Goal: Communication & Community: Answer question/provide support

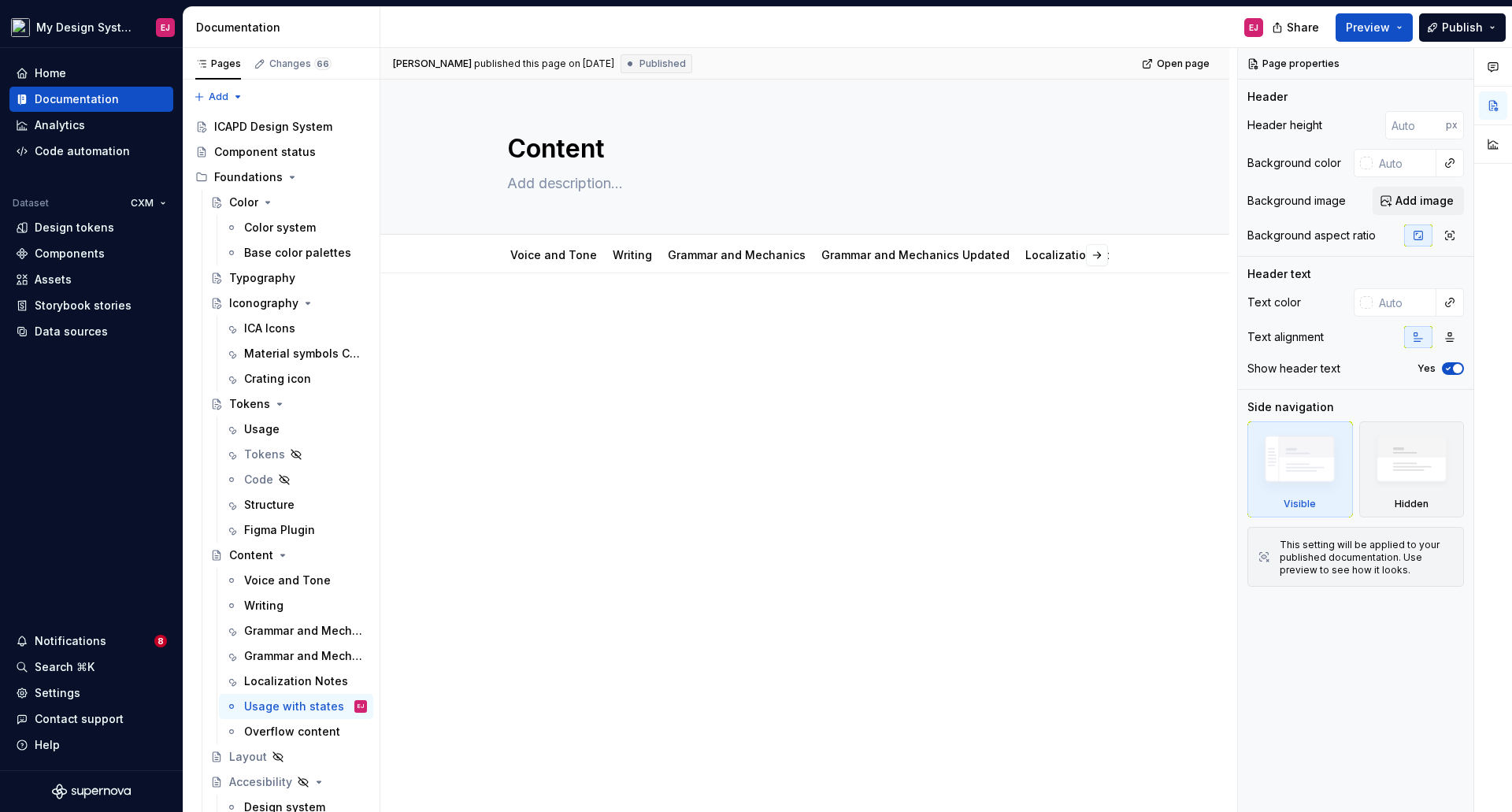
scroll to position [1643, 0]
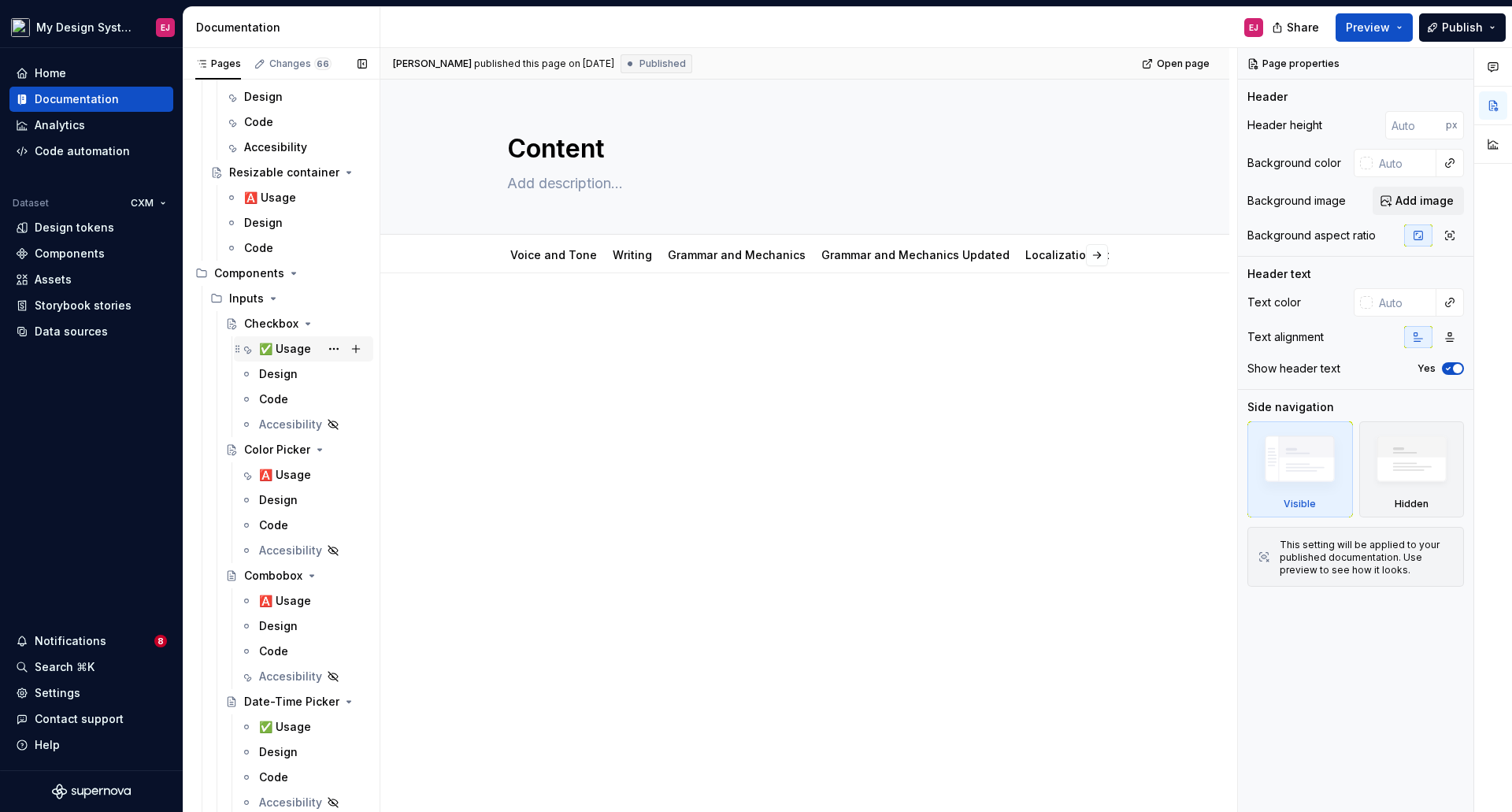
drag, startPoint x: 290, startPoint y: 474, endPoint x: 350, endPoint y: 347, distance: 140.5
type textarea "*"
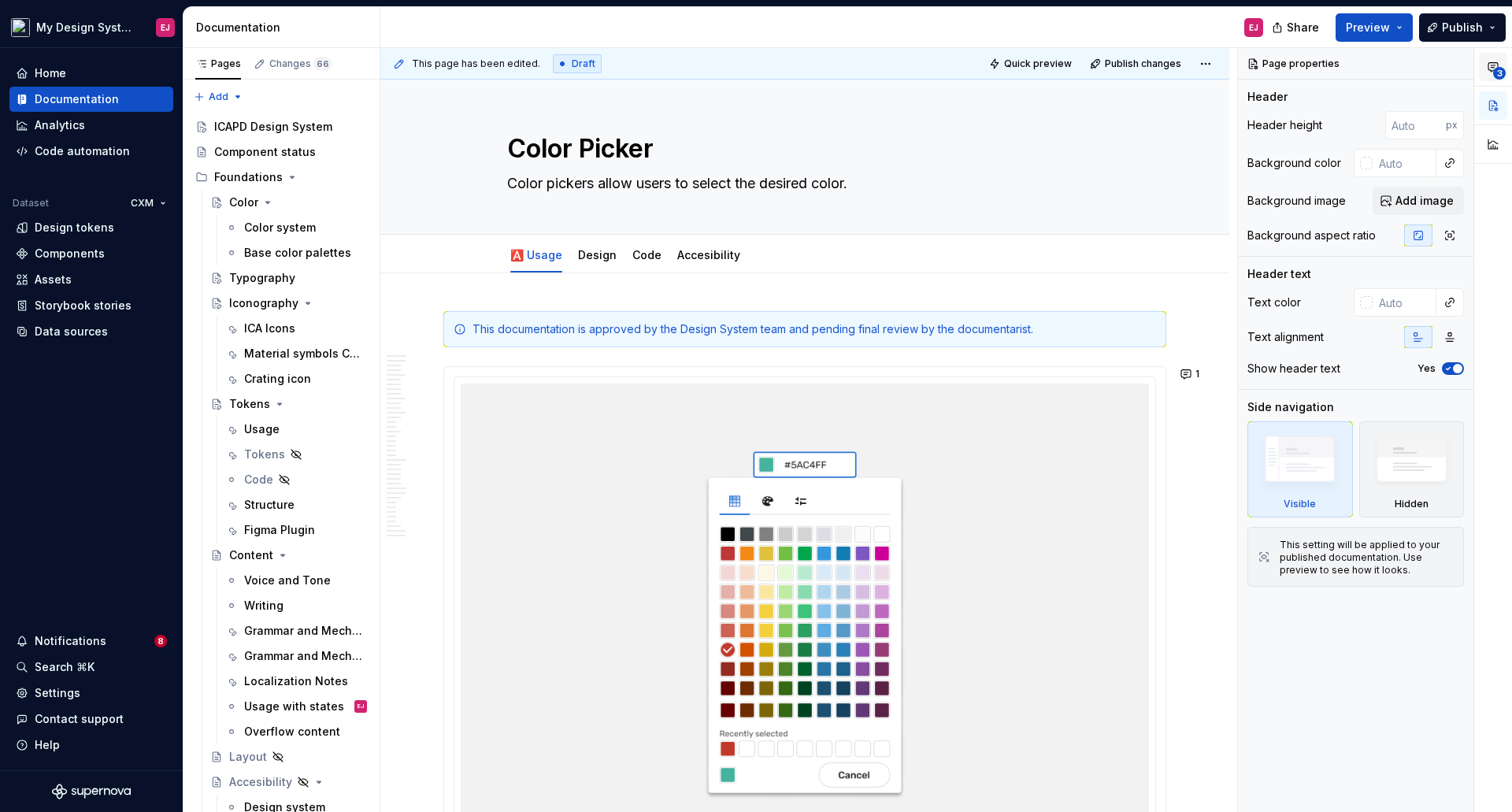
click at [1491, 64] on icon "button" at bounding box center [1493, 67] width 13 height 13
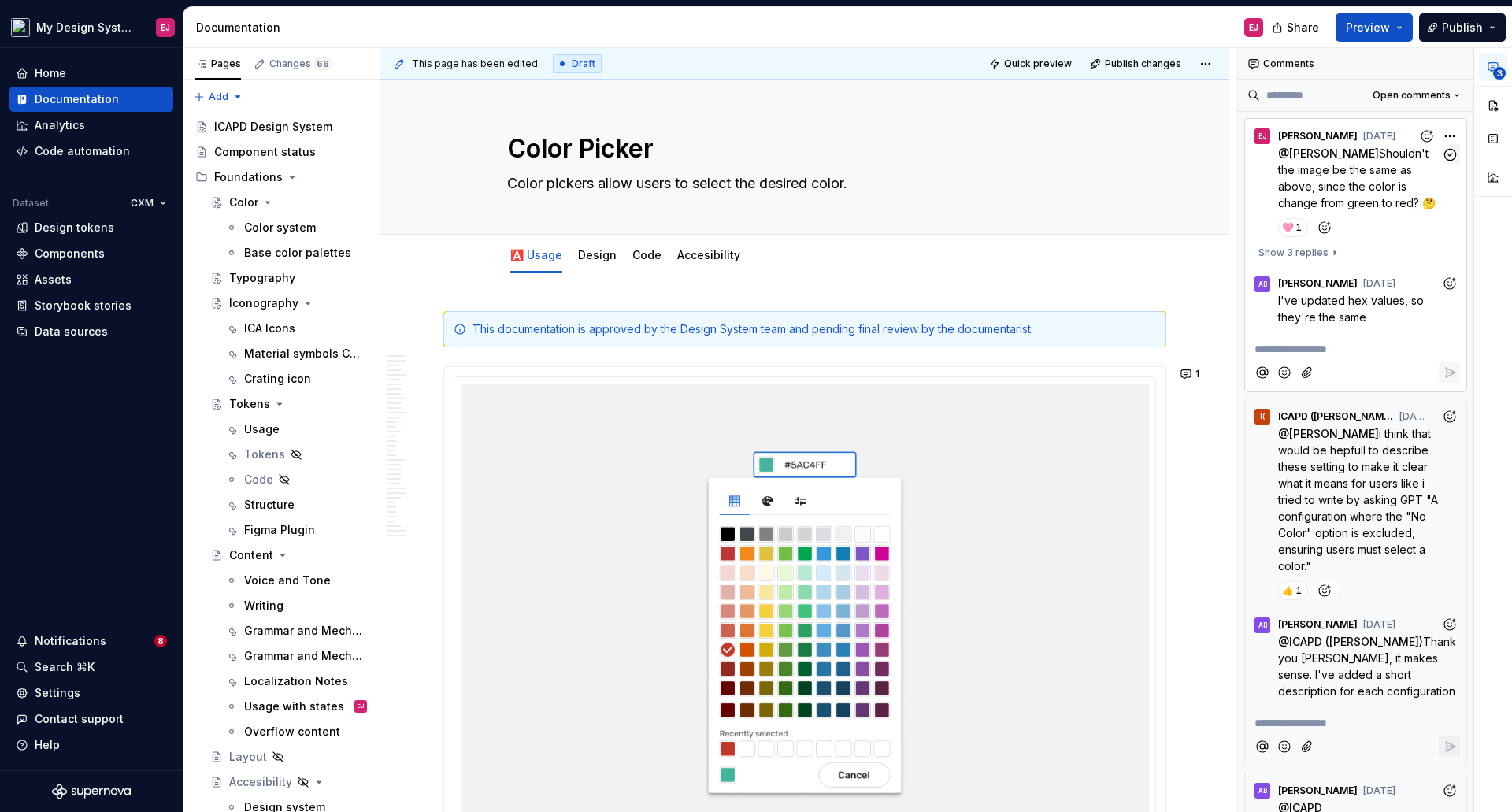
click at [1419, 128] on icon "Add reaction" at bounding box center [1426, 136] width 16 height 16
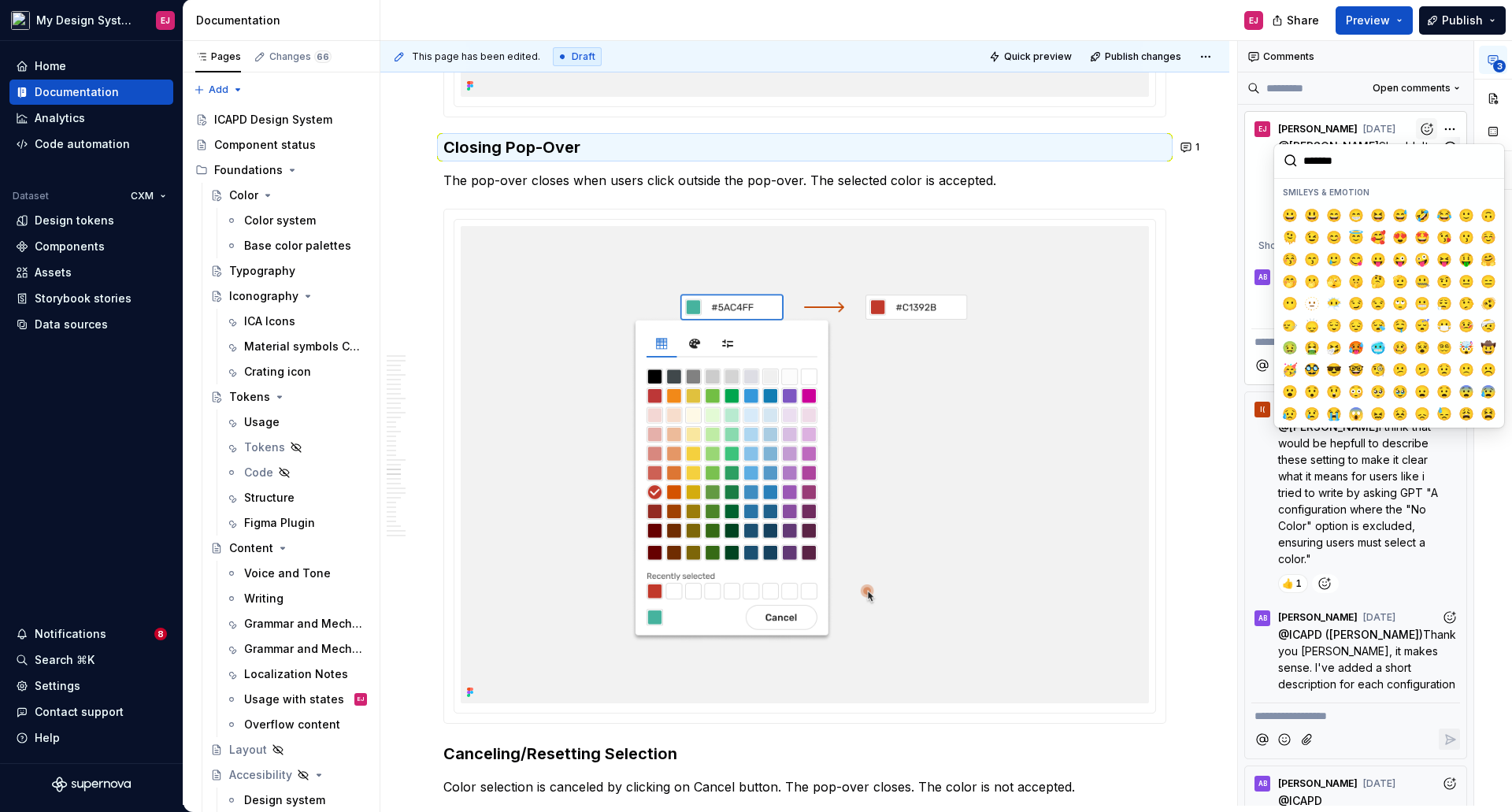
scroll to position [11187, 0]
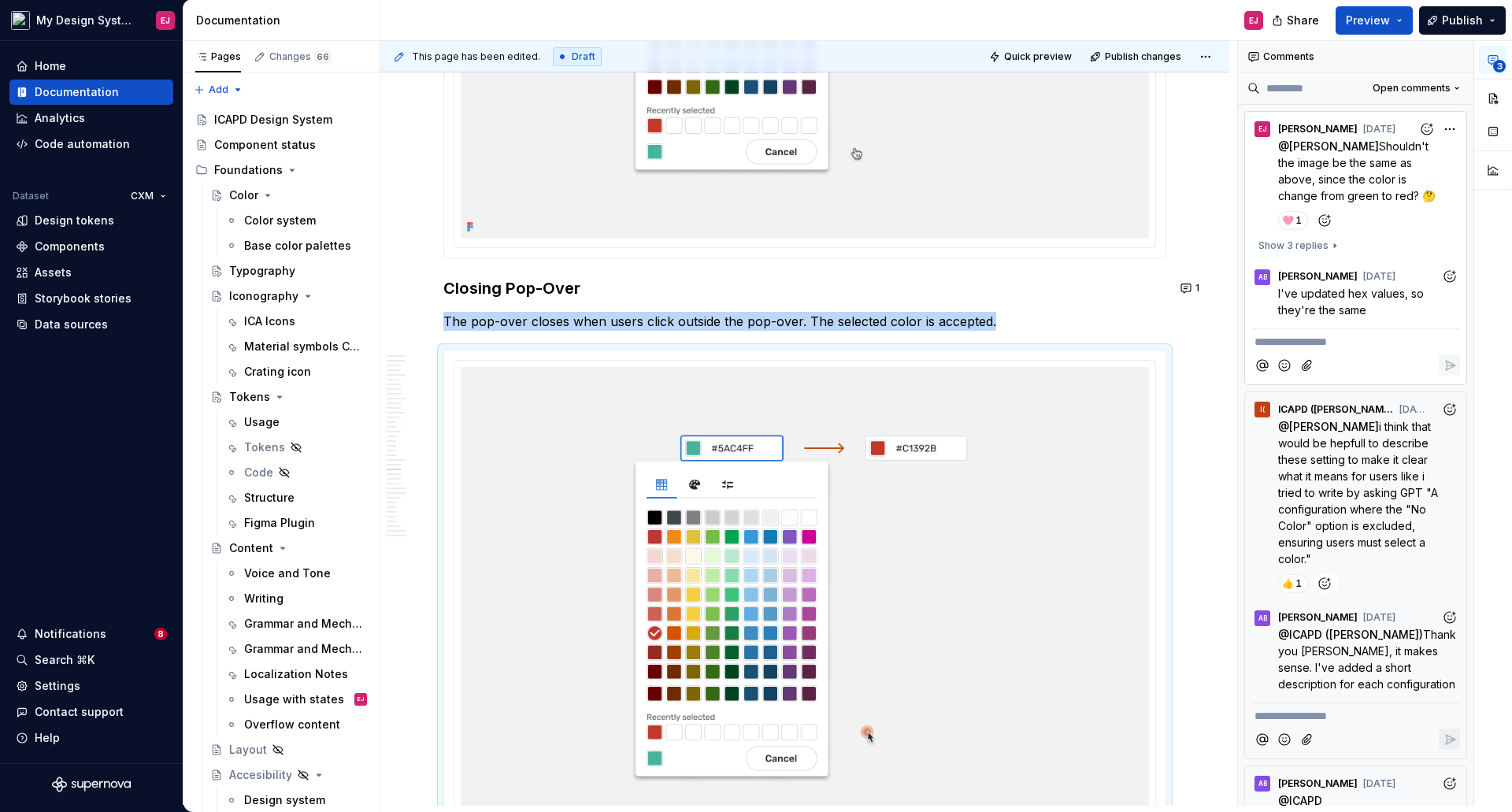
scroll to position [11108, 0]
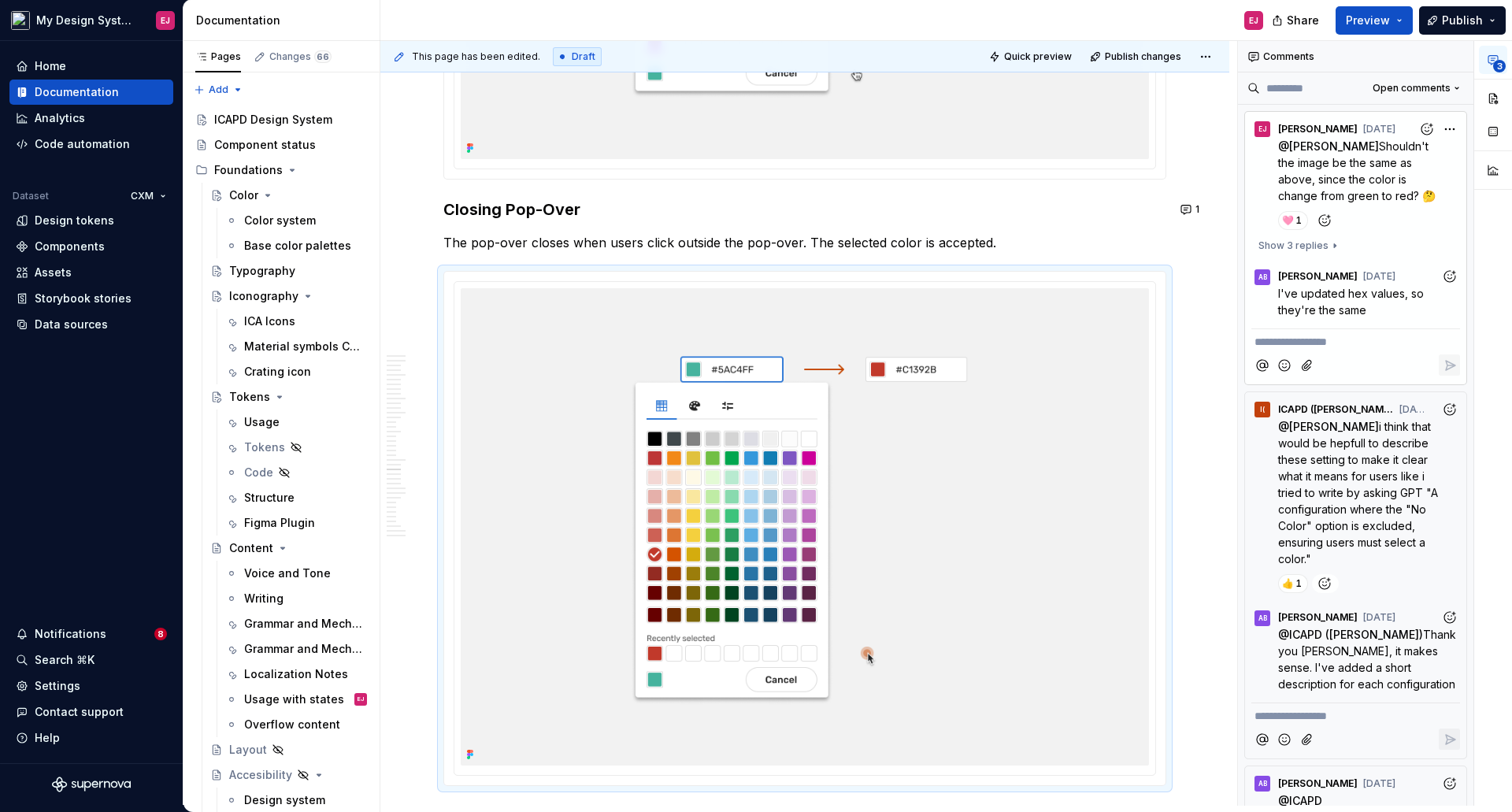
click at [1365, 308] on span "I've updated hex values, so they're the same" at bounding box center [1352, 302] width 149 height 30
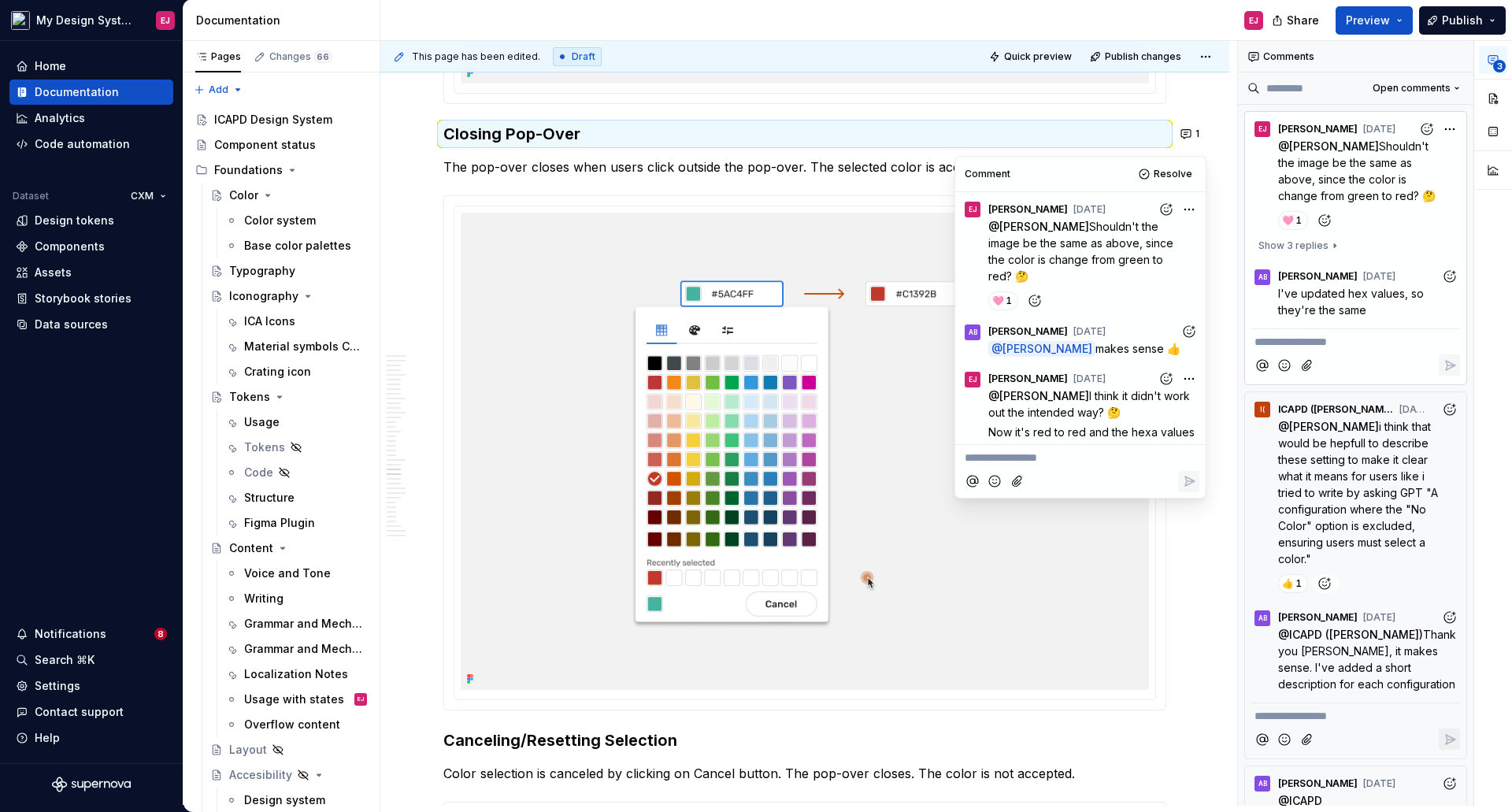
scroll to position [267, 0]
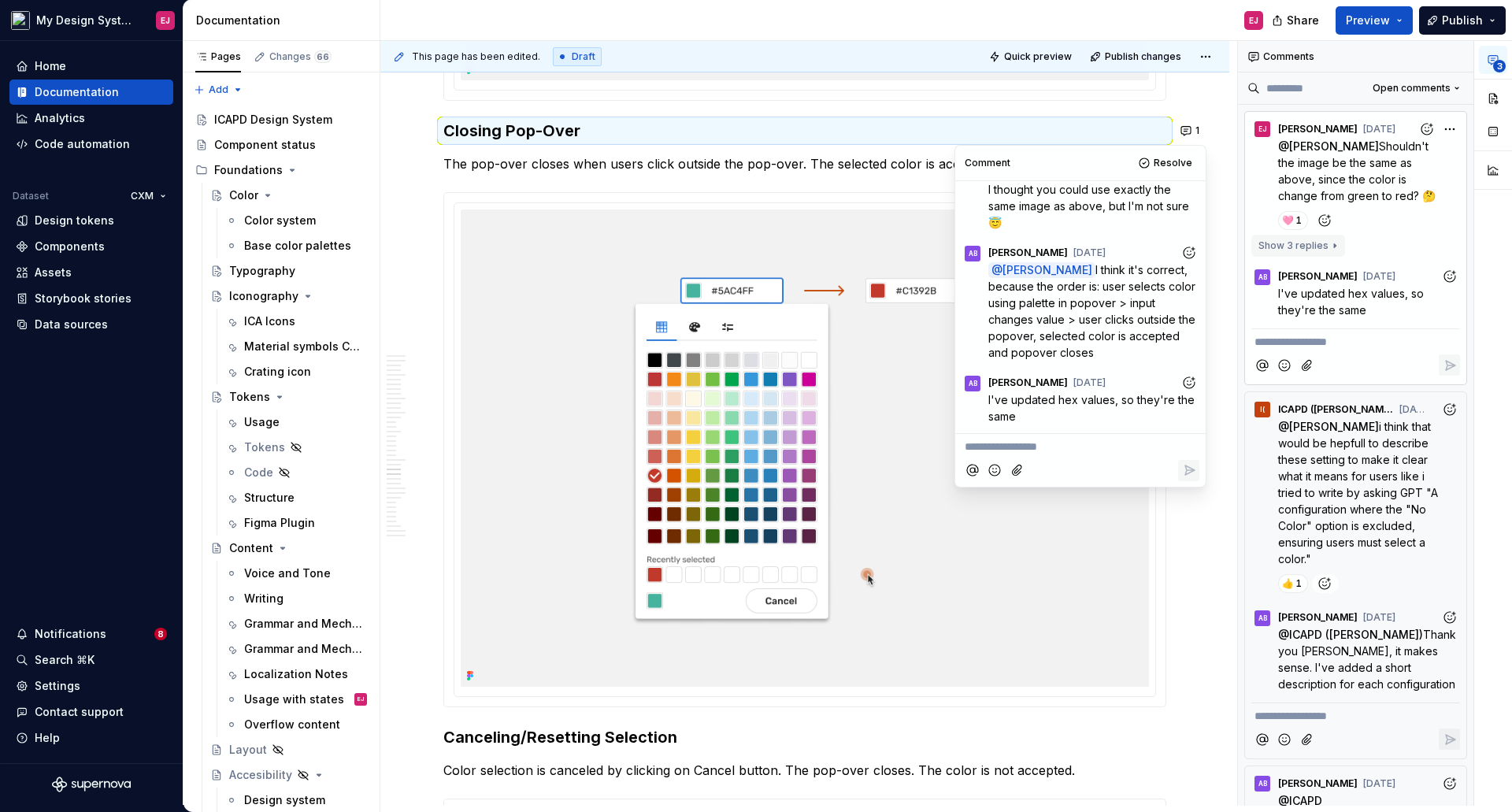
click at [1317, 252] on span "Show 3 replies" at bounding box center [1293, 246] width 70 height 13
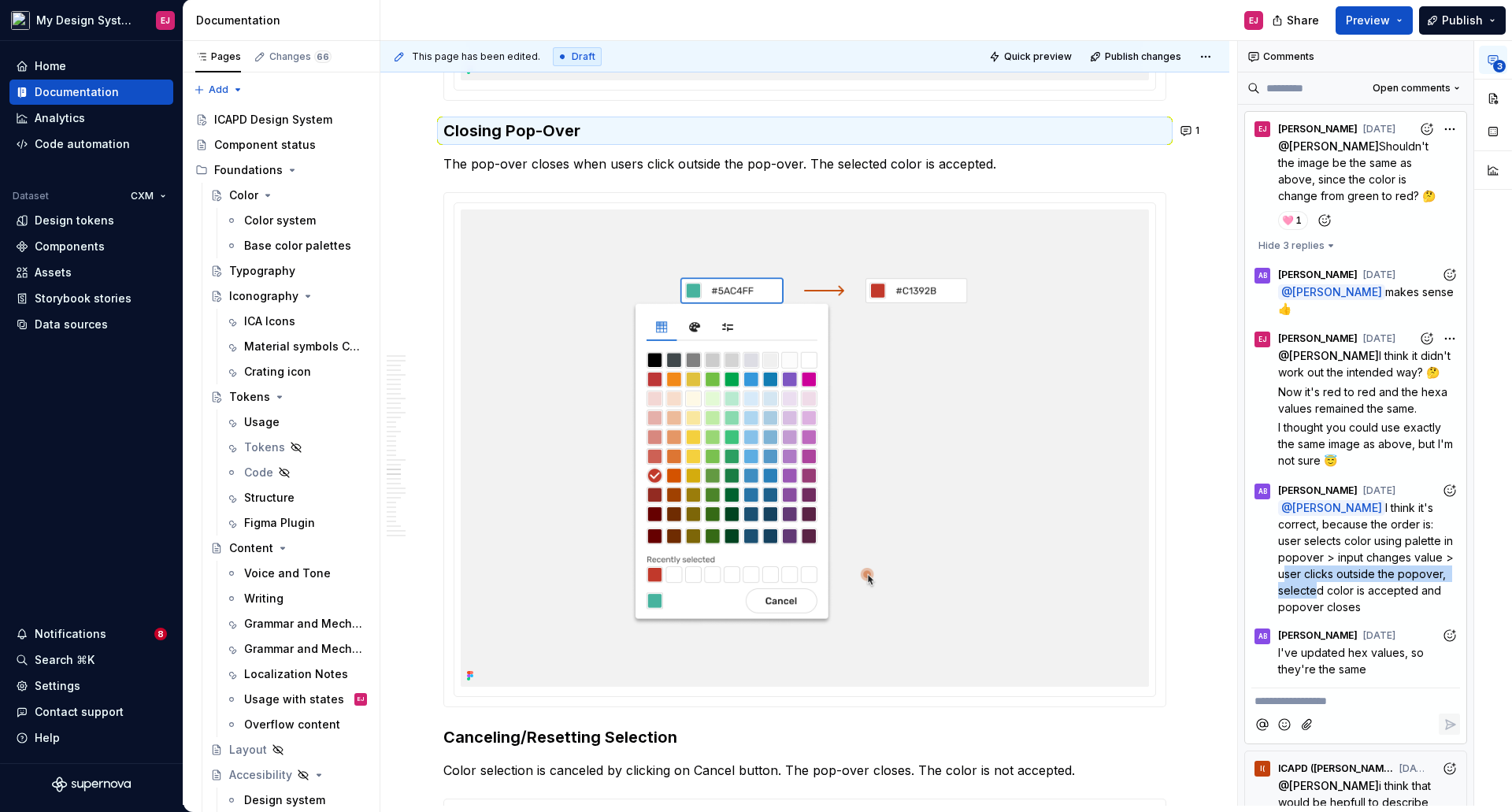
drag, startPoint x: 1318, startPoint y: 593, endPoint x: 1358, endPoint y: 600, distance: 40.6
click at [1358, 600] on span "I think it's correct, because the order is: user selects color using palette in…" at bounding box center [1367, 557] width 179 height 112
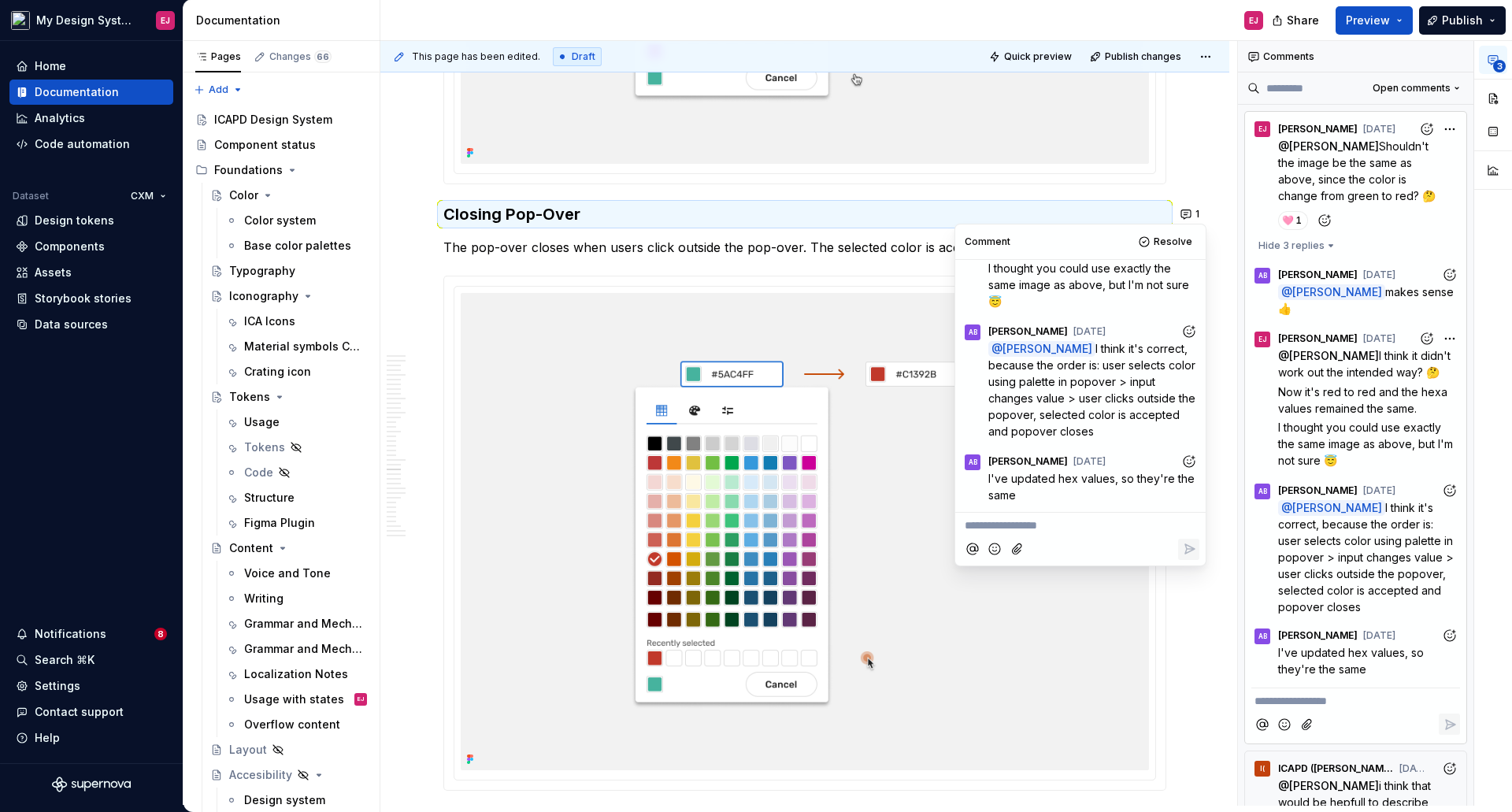
scroll to position [11108, 0]
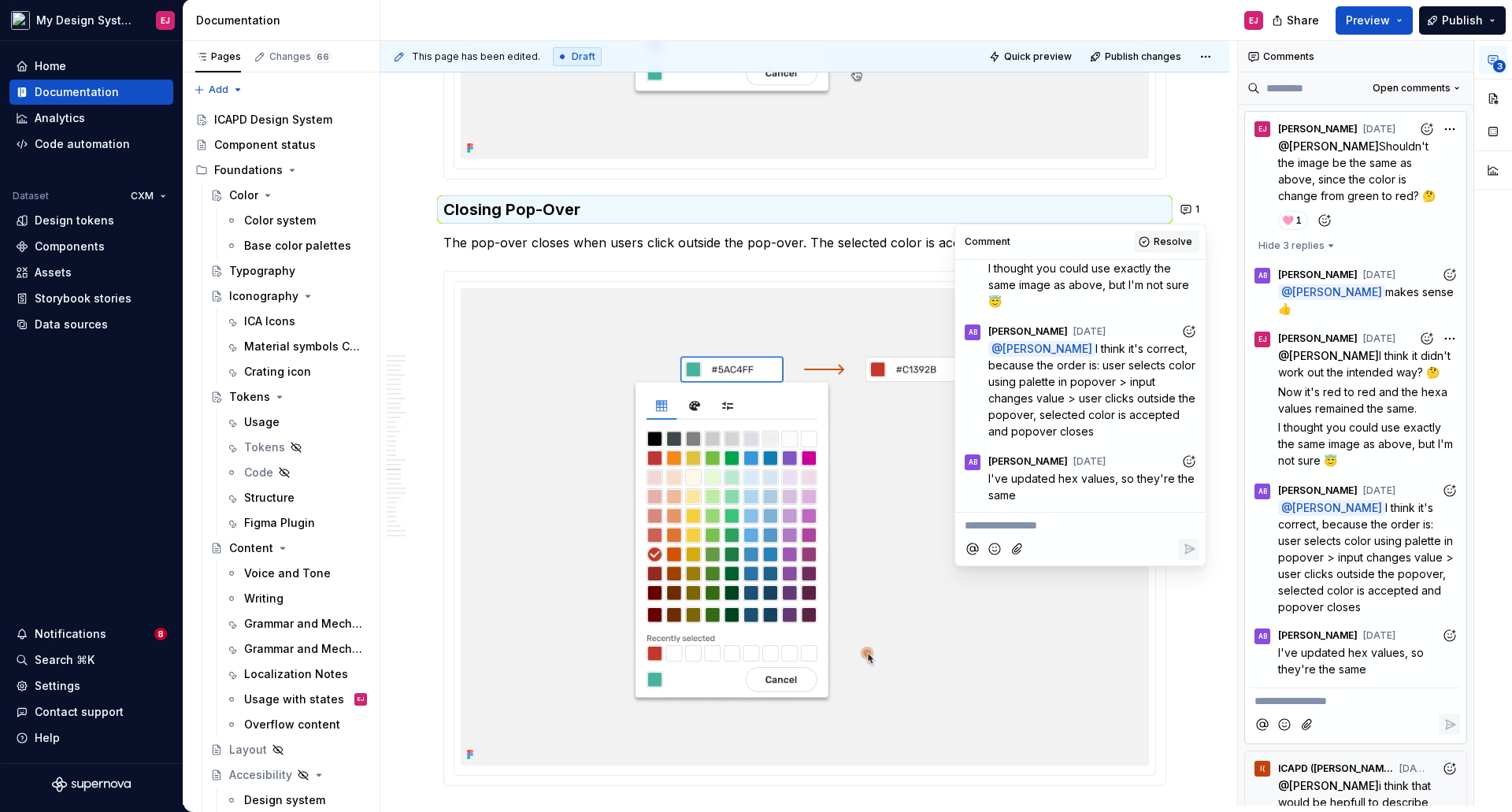
click at [1180, 240] on span "Resolve" at bounding box center [1172, 242] width 39 height 13
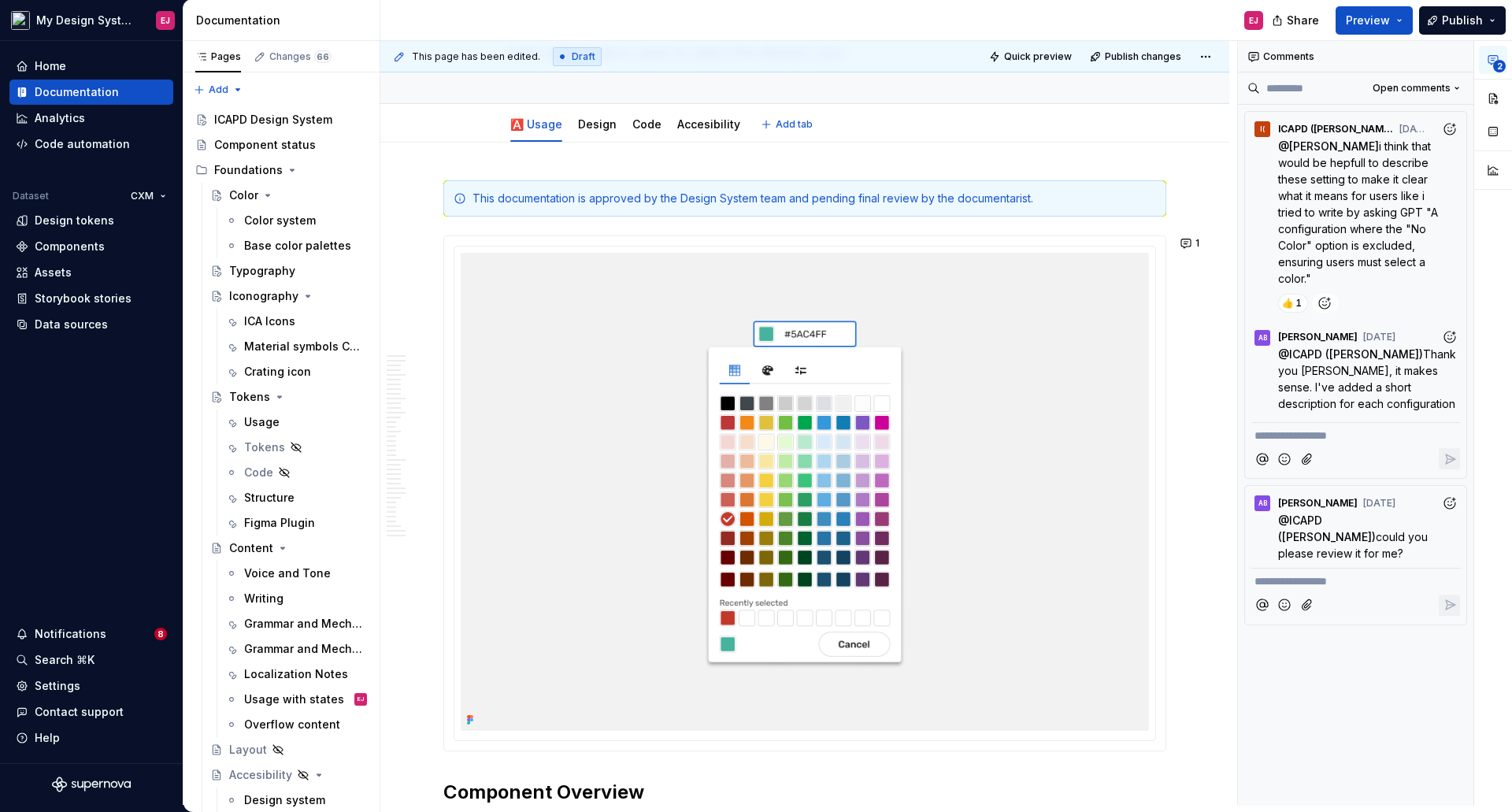
scroll to position [0, 0]
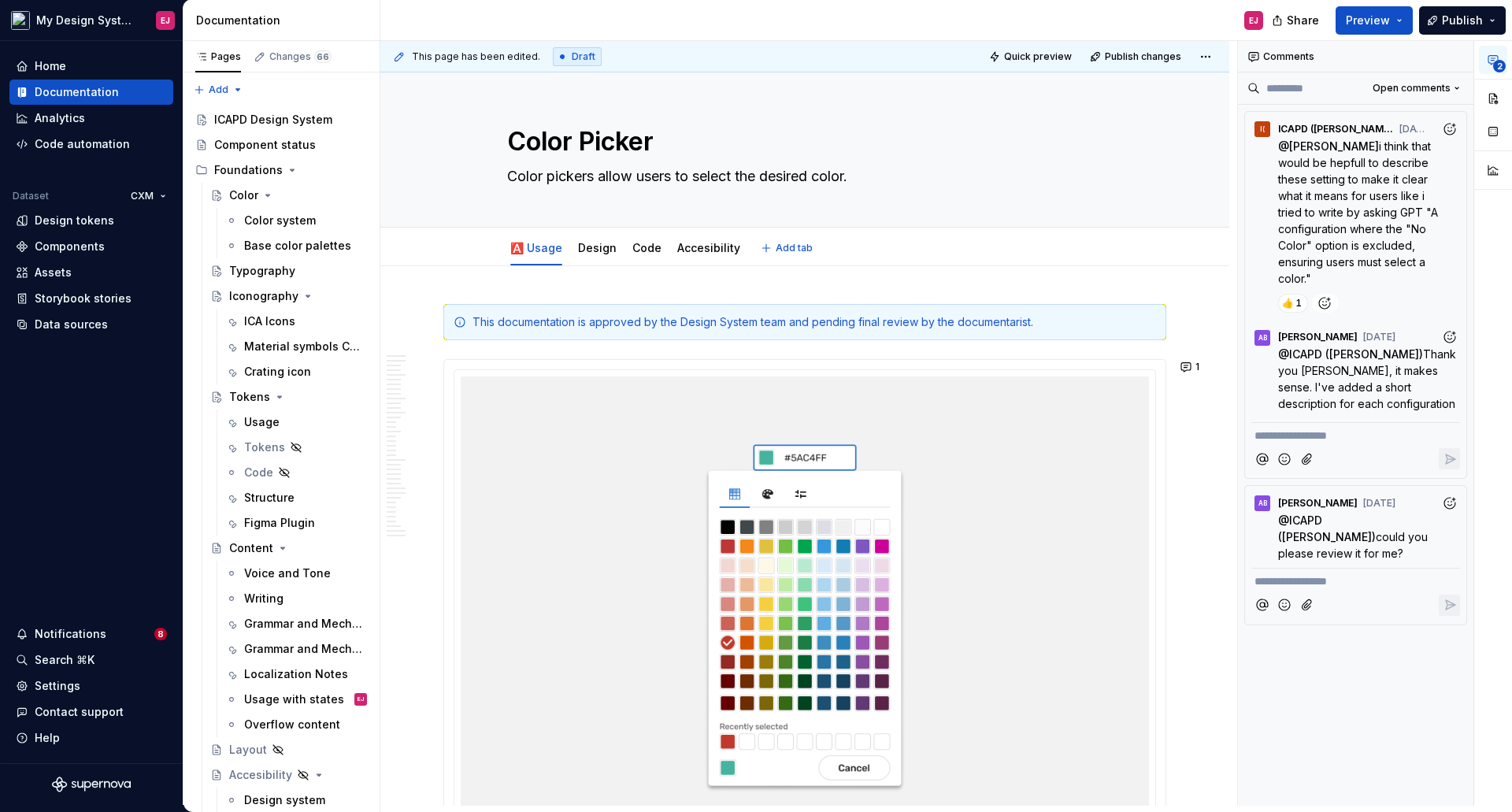
type textarea "*"
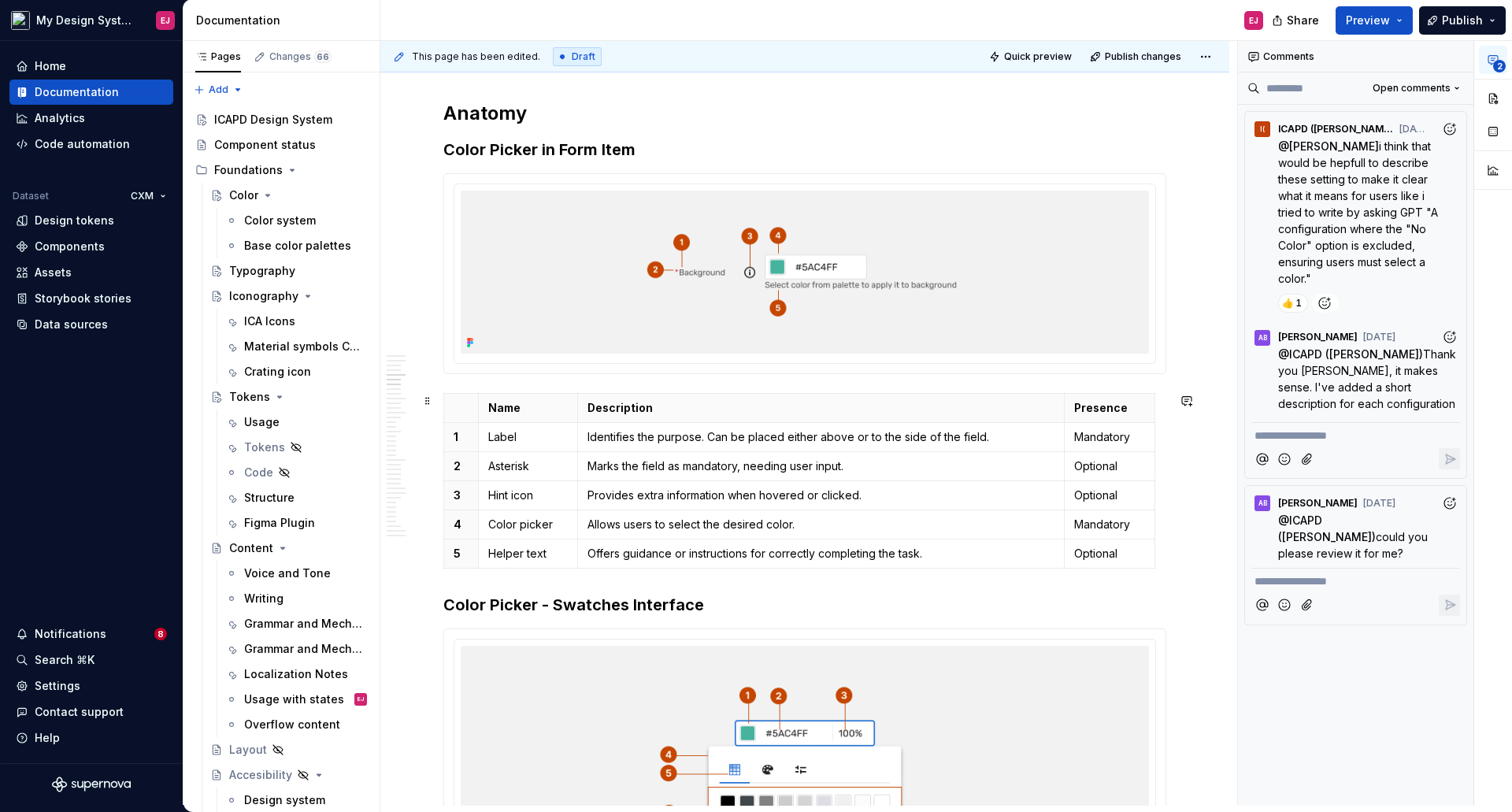
scroll to position [2047, 0]
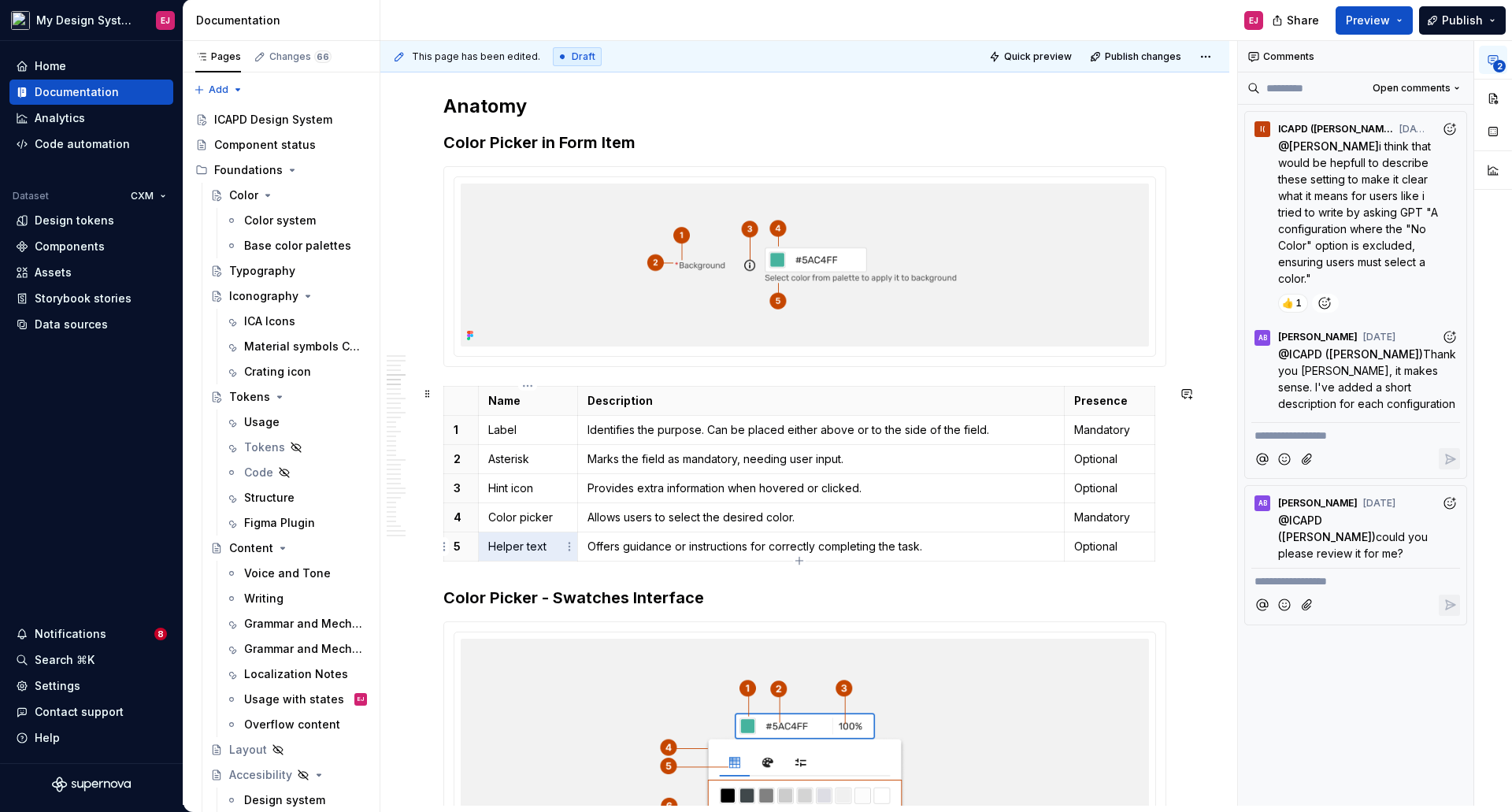
drag, startPoint x: 549, startPoint y: 543, endPoint x: 491, endPoint y: 549, distance: 58.3
click at [491, 549] on p "Helper text" at bounding box center [527, 547] width 79 height 16
click at [542, 546] on p "Helper text" at bounding box center [527, 547] width 79 height 16
drag, startPoint x: 549, startPoint y: 547, endPoint x: 489, endPoint y: 549, distance: 60.0
click at [489, 549] on p "Helper text" at bounding box center [527, 547] width 79 height 16
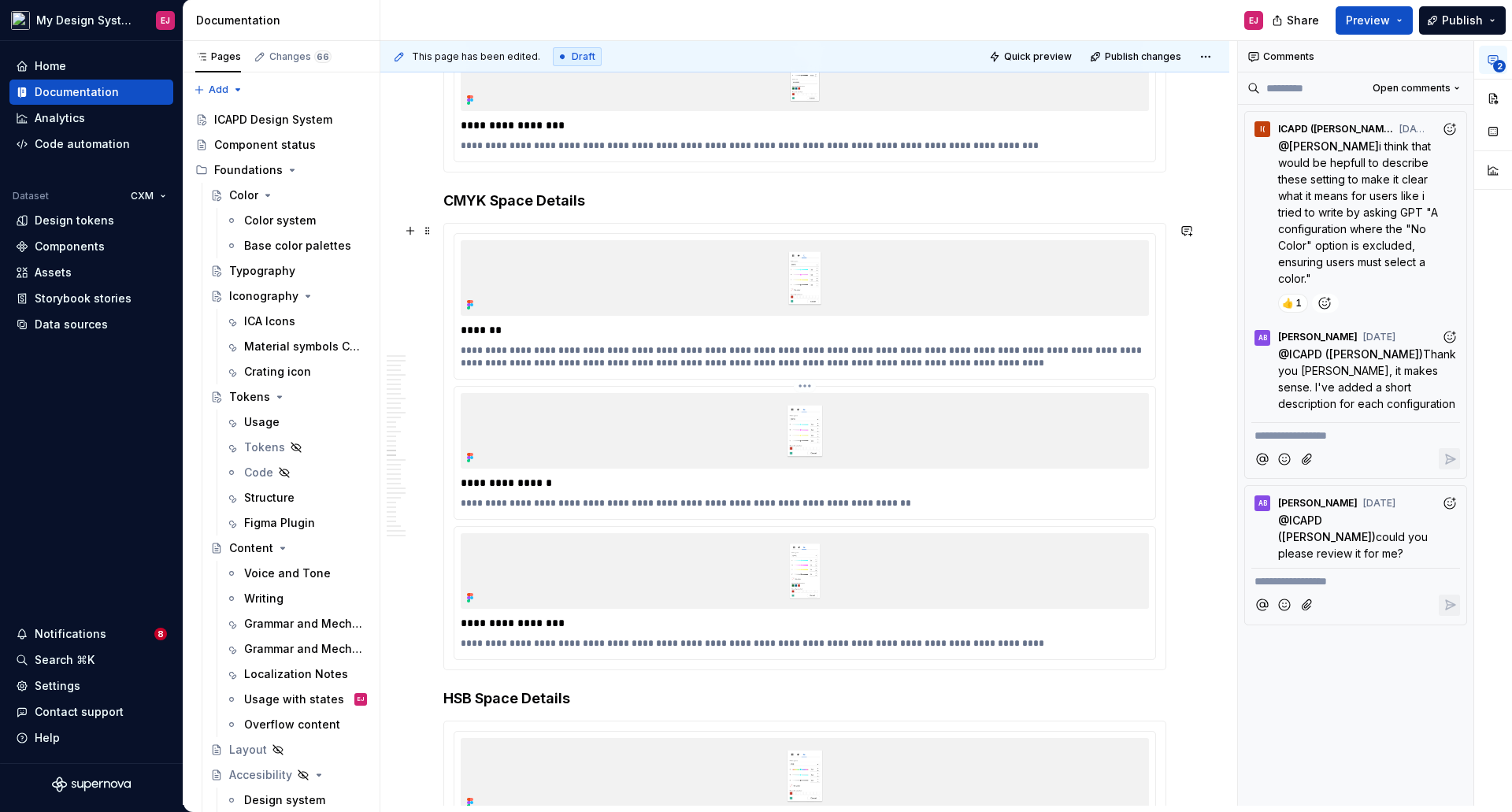
scroll to position [9449, 0]
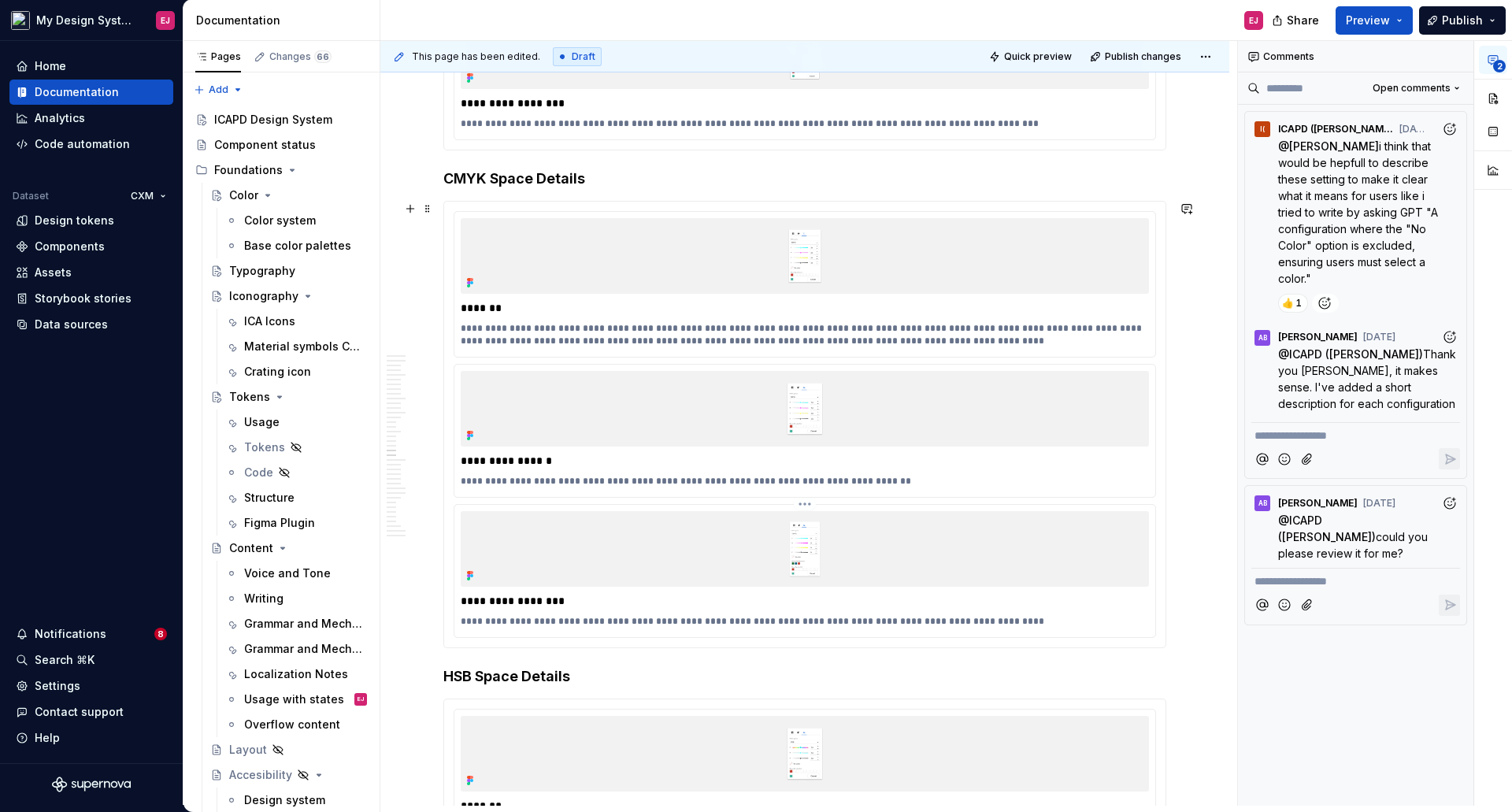
click at [534, 619] on p "**********" at bounding box center [805, 621] width 688 height 13
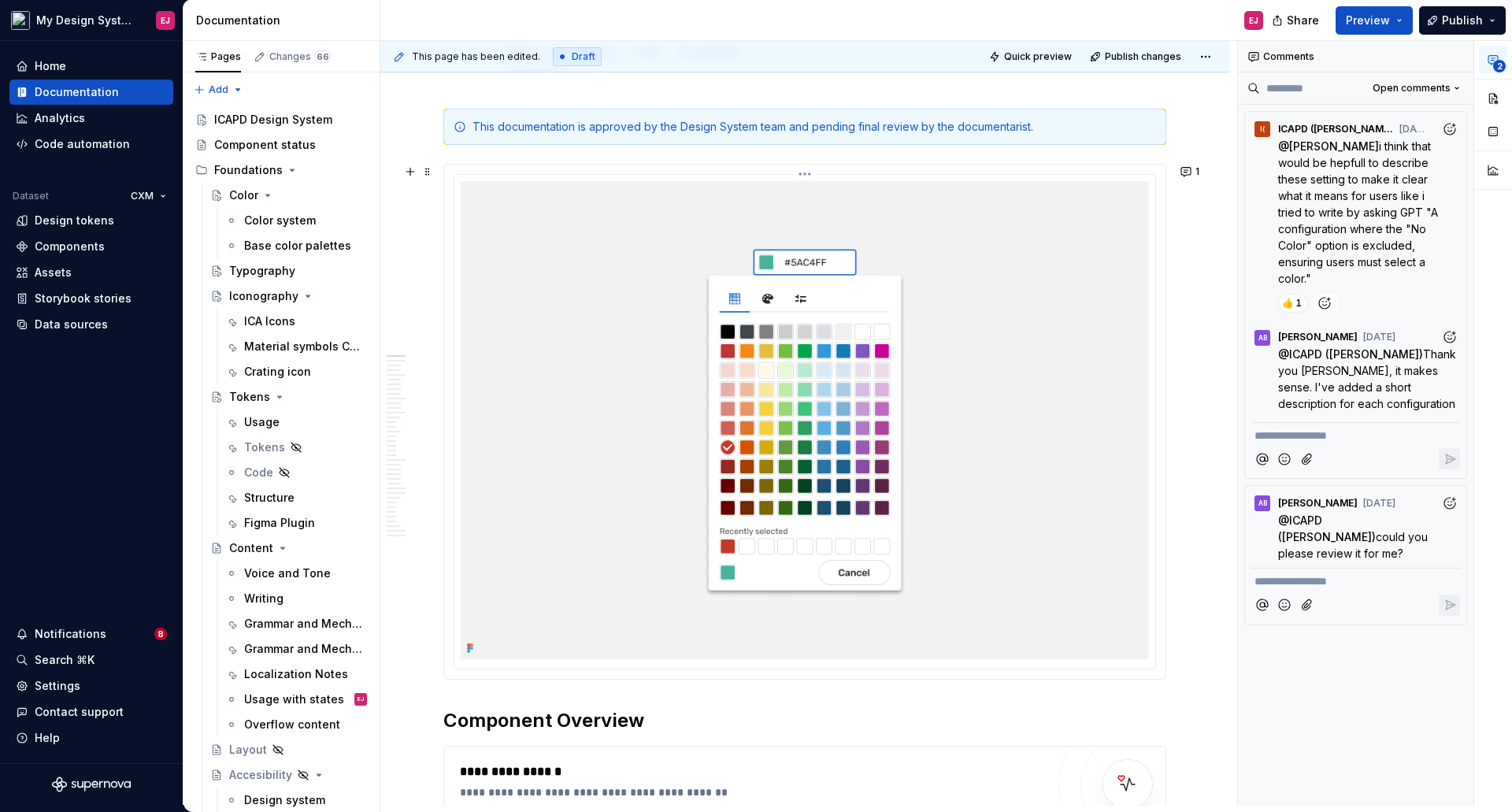
scroll to position [0, 0]
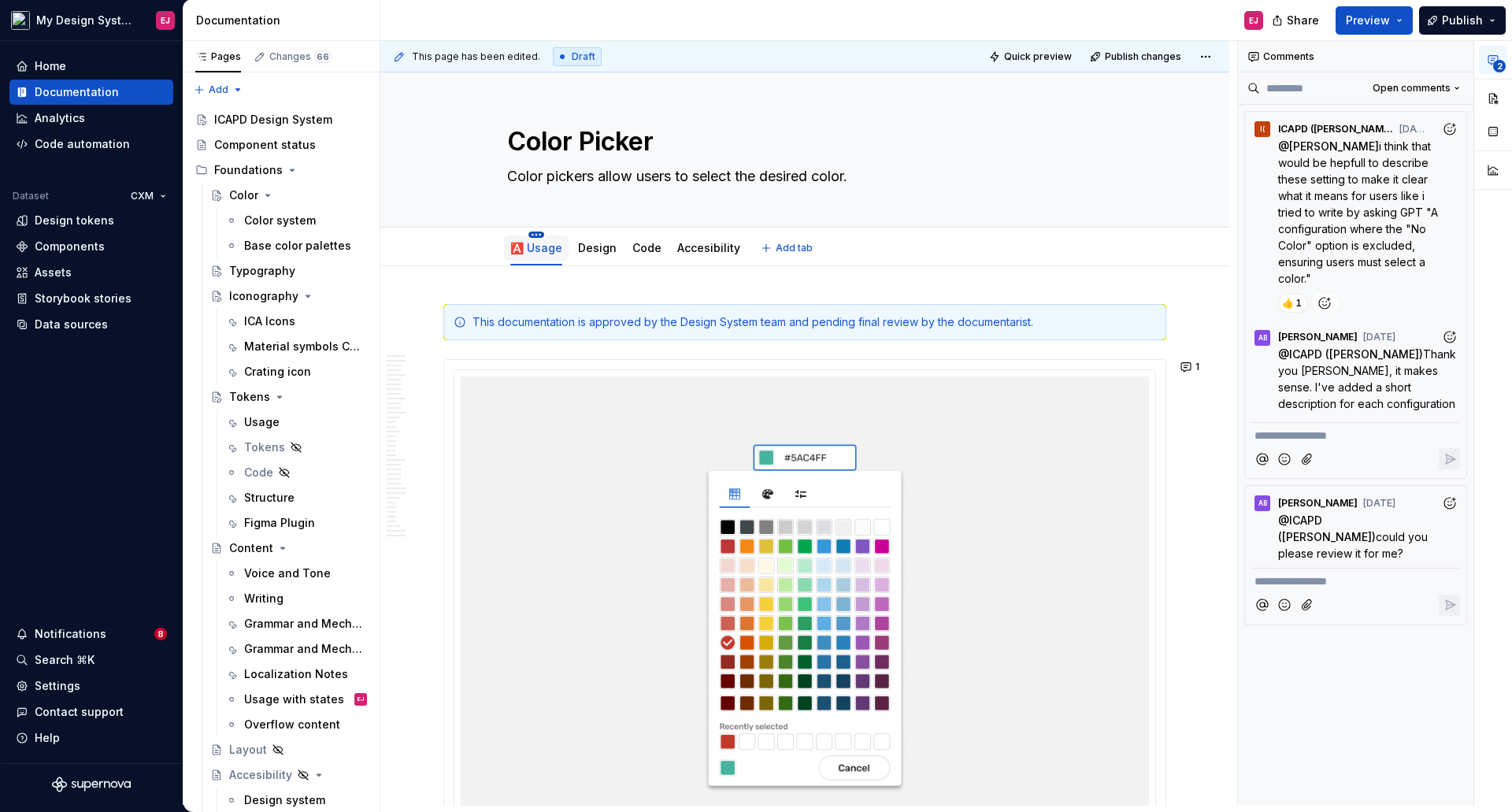
click at [537, 237] on html "My Design System EJ Home Documentation Analytics Code automation Dataset CXM De…" at bounding box center [756, 406] width 1512 height 812
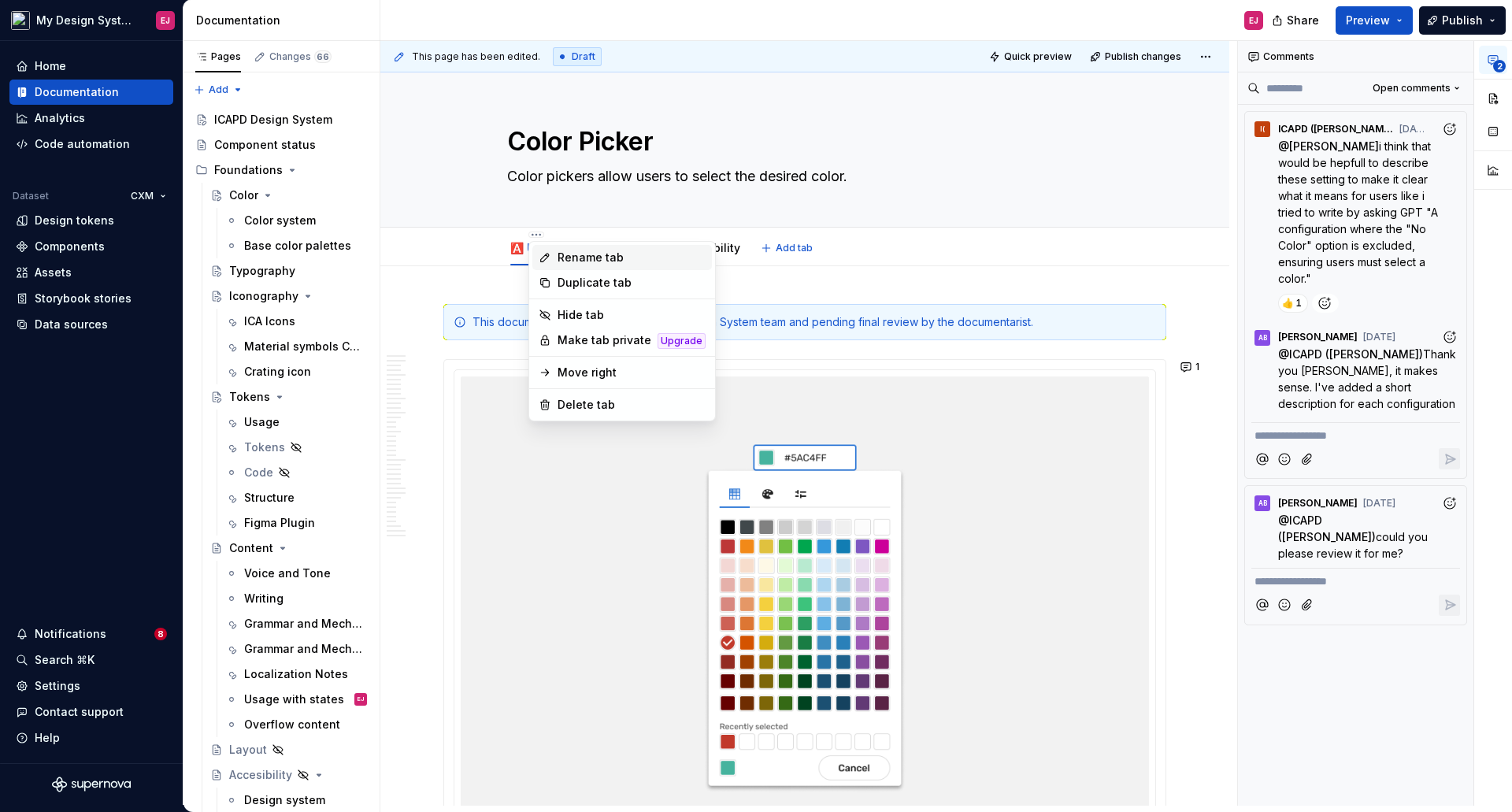
type textarea "*"
click at [591, 260] on div "Rename tab" at bounding box center [631, 257] width 148 height 16
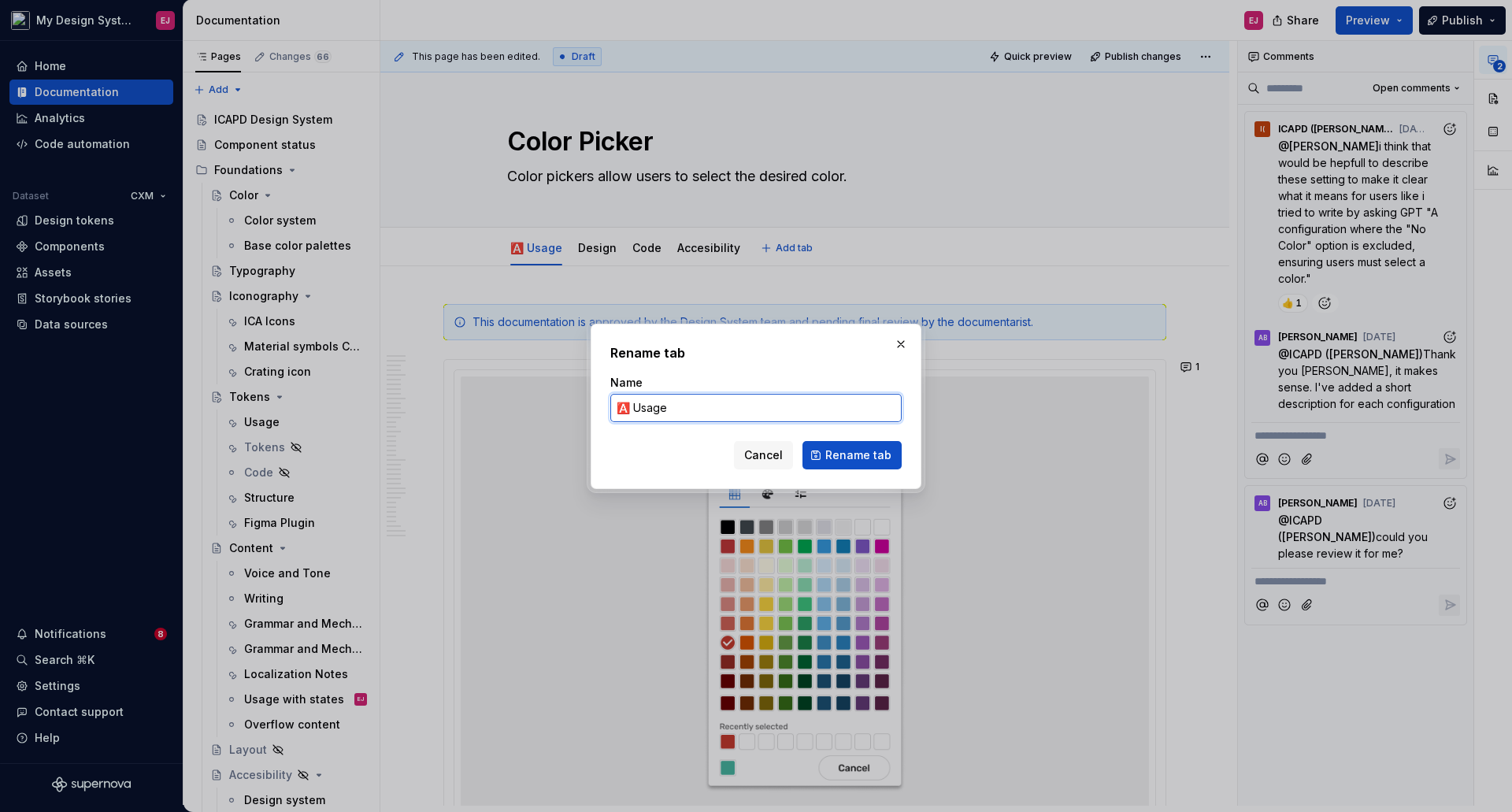
drag, startPoint x: 632, startPoint y: 408, endPoint x: 531, endPoint y: 396, distance: 101.7
click at [560, 415] on div "Rename tab Name 🅰️ Usage Cancel Rename tab" at bounding box center [756, 406] width 1512 height 812
paste input "✅"
type input "✅ Usage"
click at [855, 459] on span "Rename tab" at bounding box center [858, 456] width 66 height 16
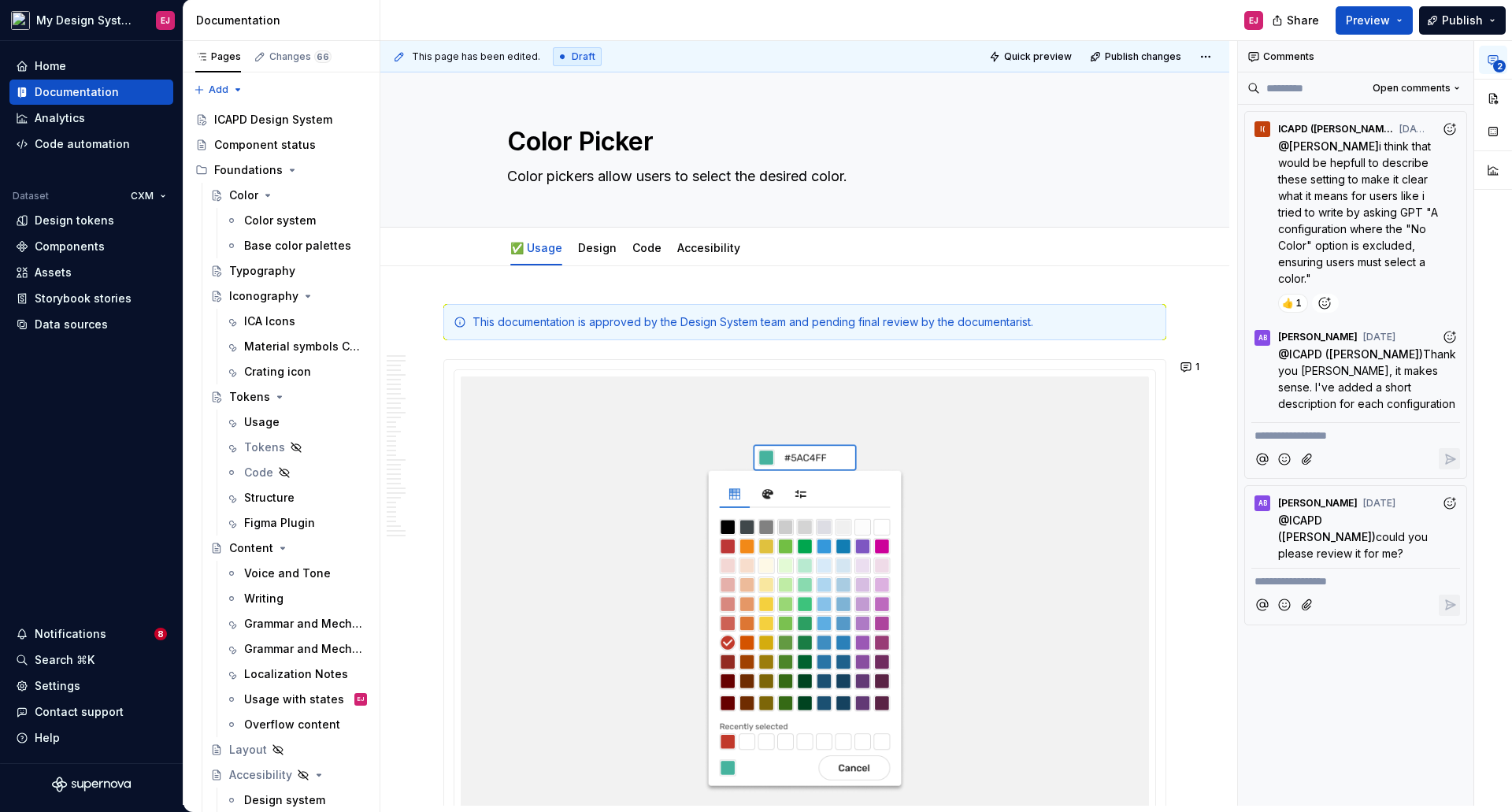
type textarea "*"
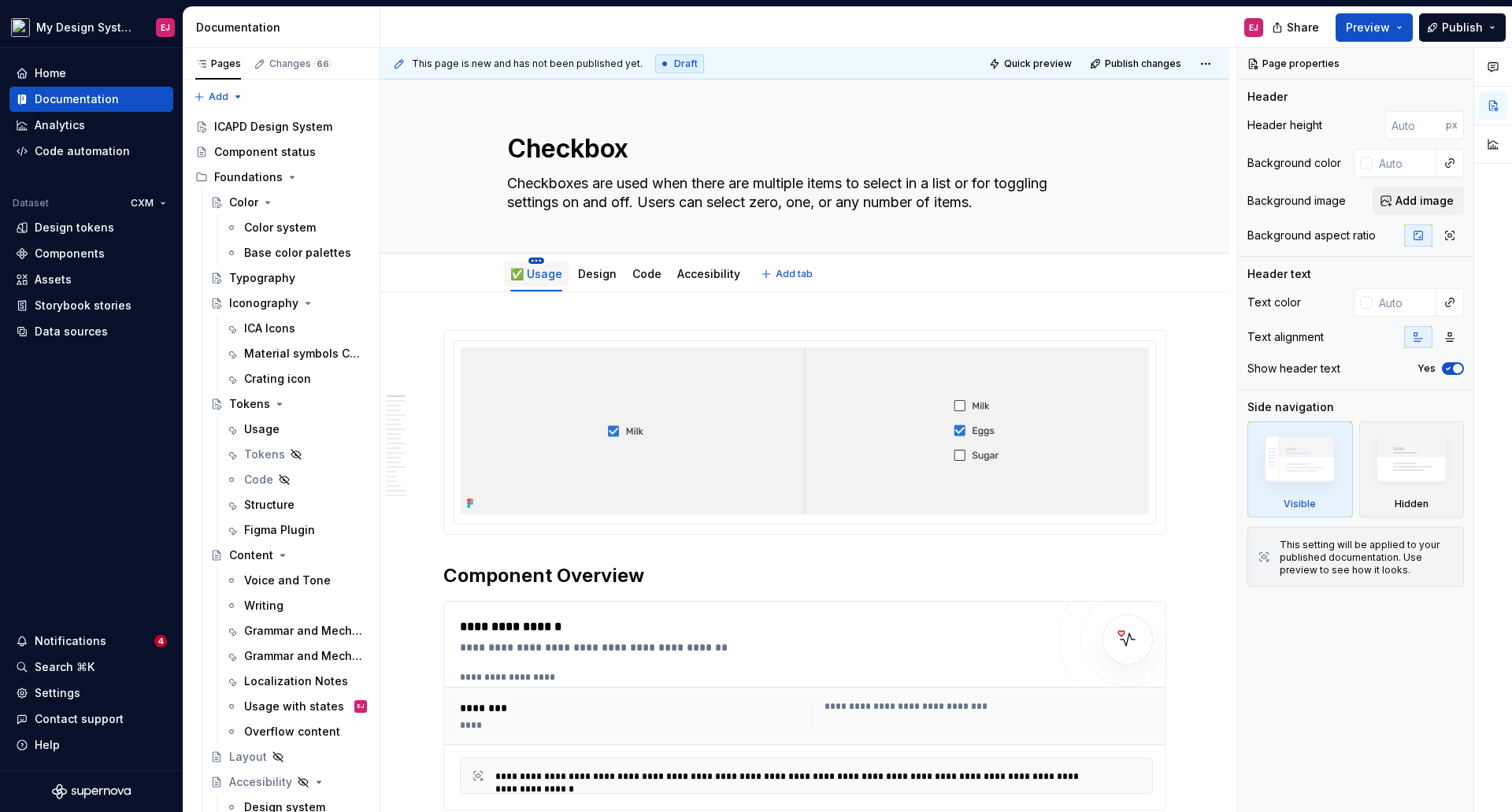
click at [531, 263] on html "My Design System EJ Home Documentation Analytics Code automation Dataset CXM De…" at bounding box center [756, 406] width 1512 height 812
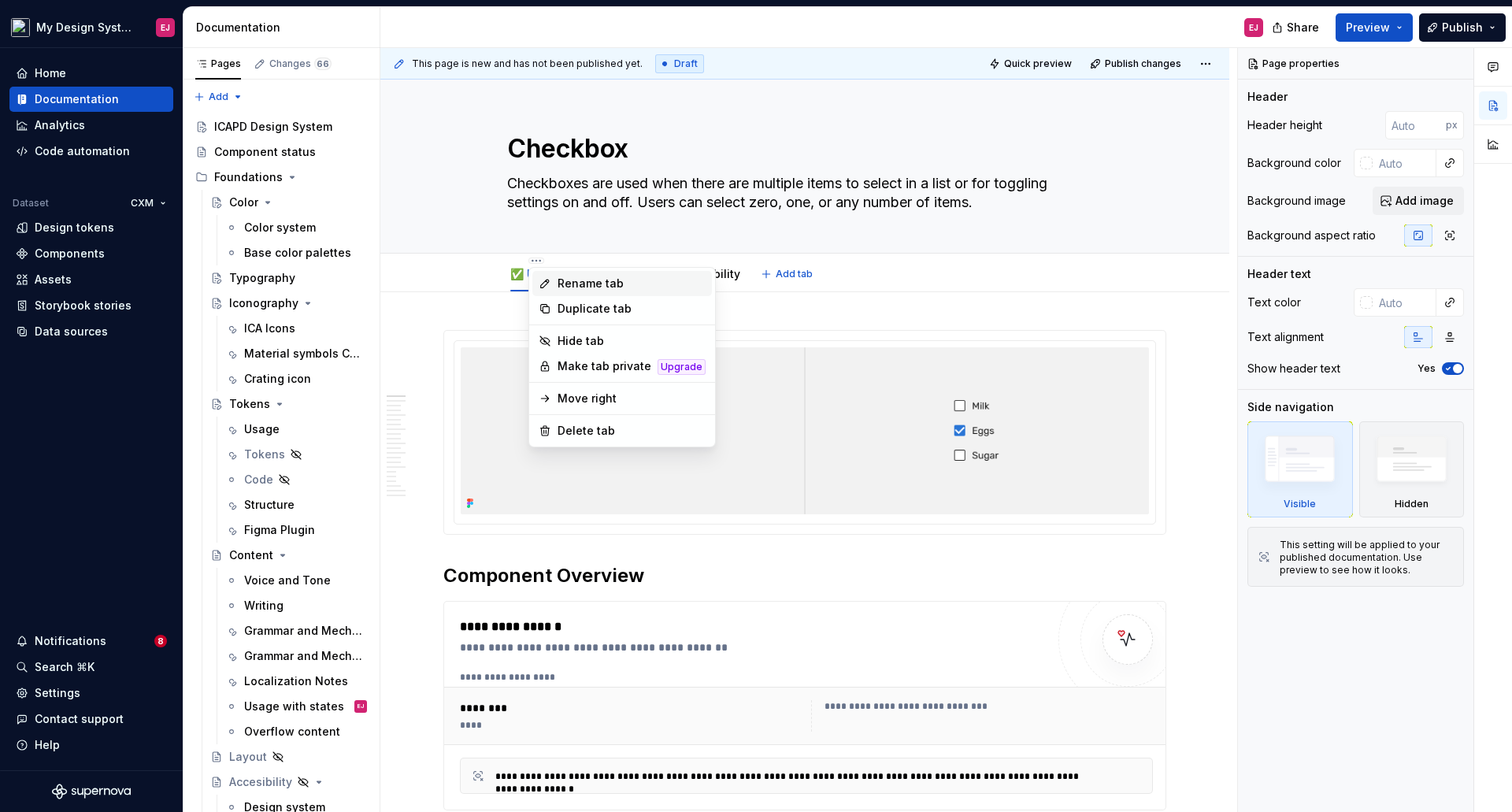
click at [589, 280] on div "Rename tab" at bounding box center [631, 284] width 148 height 16
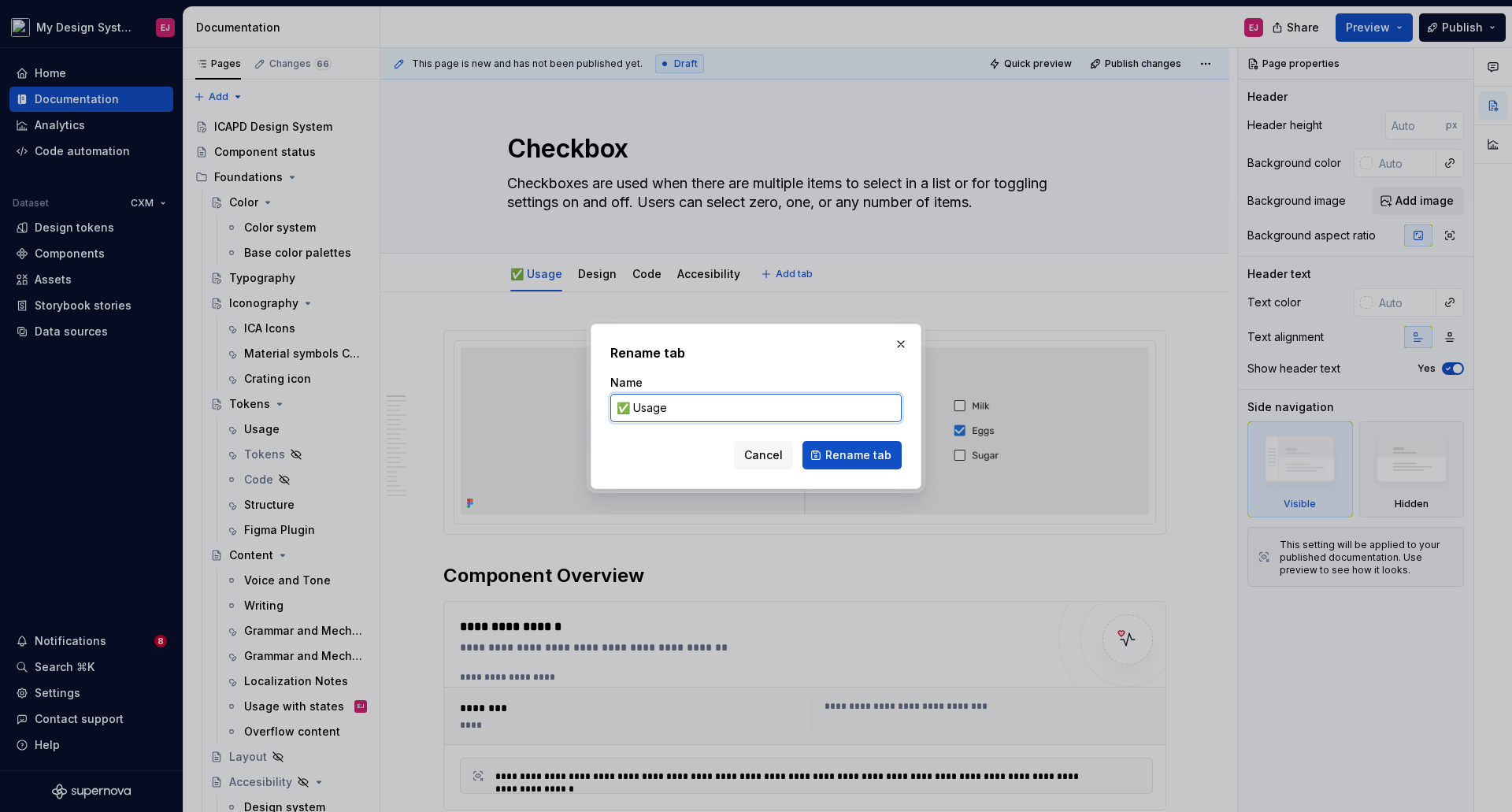
drag, startPoint x: 632, startPoint y: 410, endPoint x: 539, endPoint y: 412, distance: 93.0
click at [545, 414] on div "Rename tab Name ✅ Usage Cancel Rename tab" at bounding box center [756, 406] width 1512 height 812
type textarea "*"
